Goal: Find contact information: Find contact information

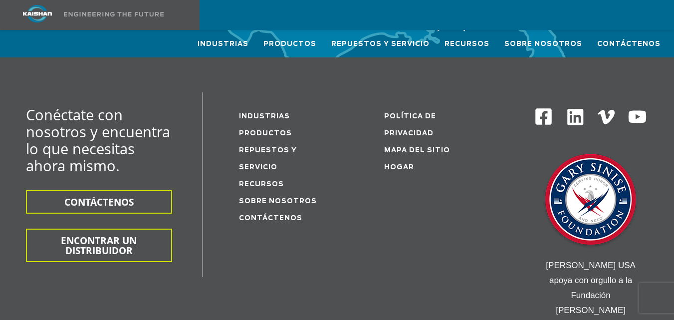
scroll to position [3737, 0]
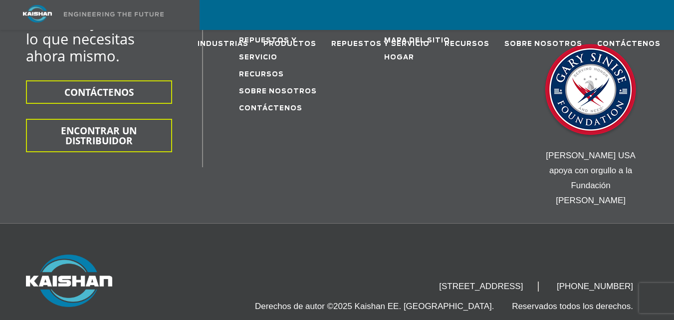
click at [536, 251] on div "[STREET_ADDRESS] [PHONE_NUMBER] Derechos de autor ©2025 Kaishan EE. [GEOGRAPHIC…" at bounding box center [337, 283] width 674 height 121
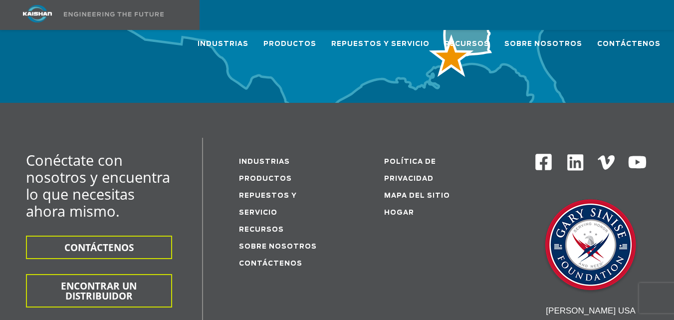
scroll to position [3588, 0]
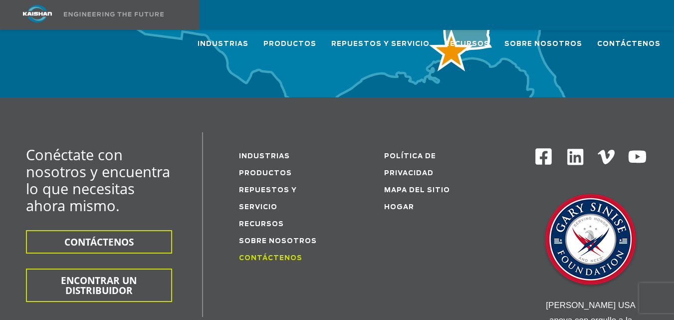
click at [251, 255] on font "Contáctenos" at bounding box center [270, 258] width 63 height 6
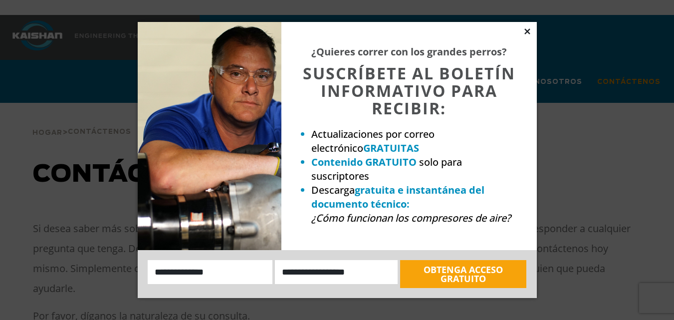
click at [527, 33] on icon at bounding box center [527, 31] width 9 height 9
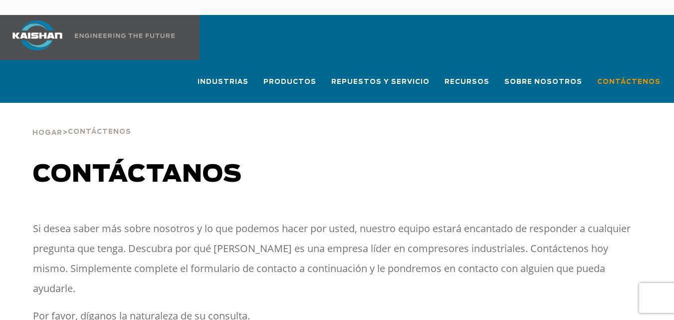
click at [372, 170] on h1 "Contáctanos" at bounding box center [337, 175] width 608 height 28
click at [486, 140] on div "**********" at bounding box center [337, 254] width 674 height 303
